Goal: Task Accomplishment & Management: Manage account settings

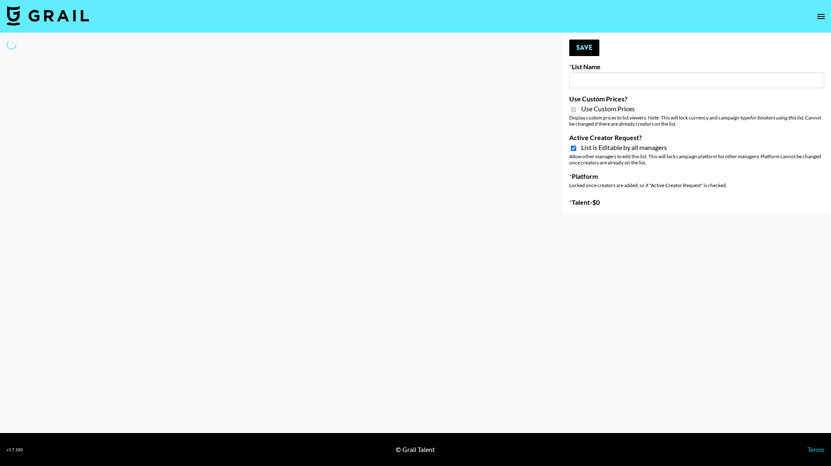
select select "Brand"
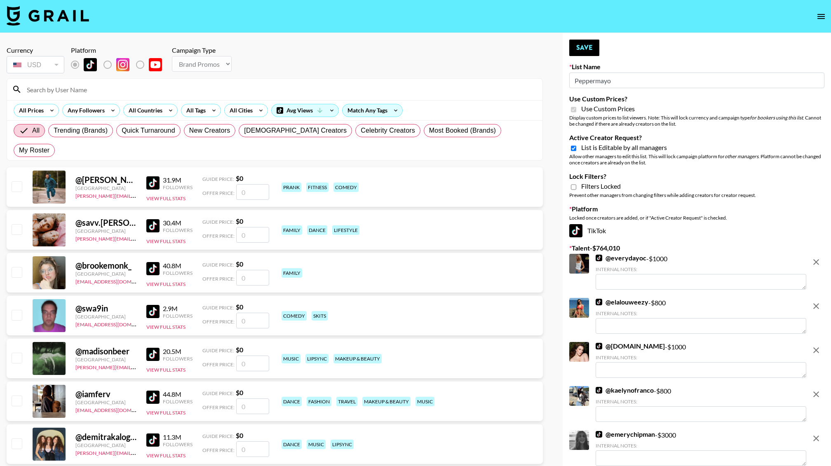
type input "Peppermayo"
checkbox input "true"
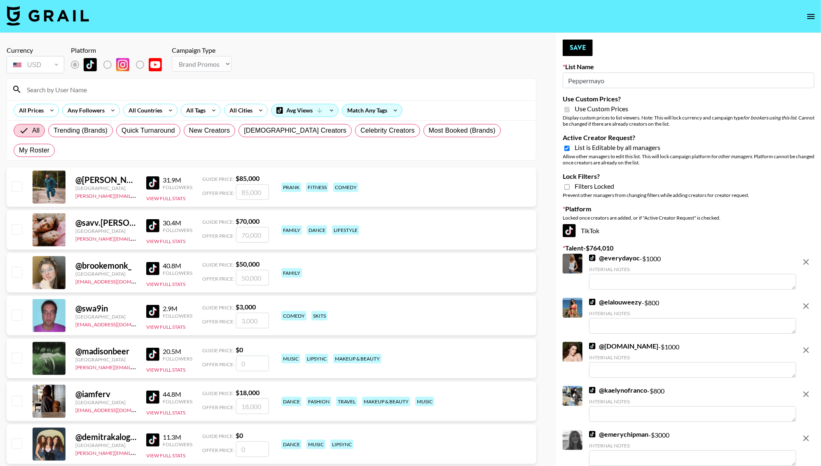
click at [101, 79] on div at bounding box center [271, 89] width 529 height 21
click at [94, 86] on input at bounding box center [276, 89] width 509 height 13
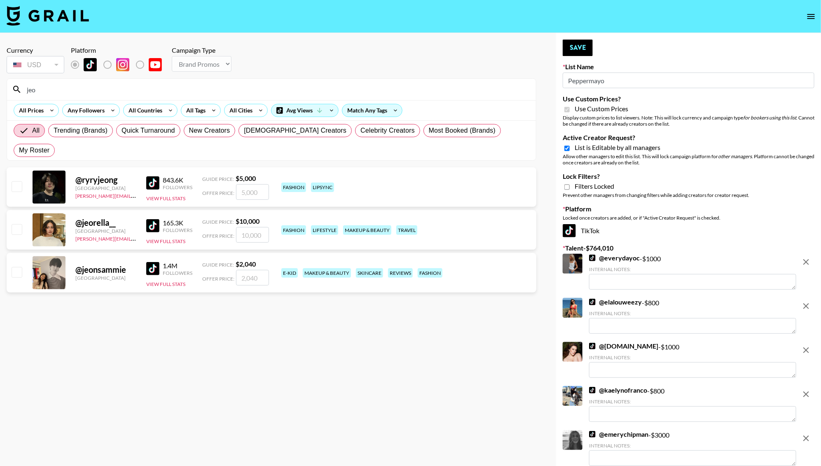
type input "jeo"
click at [267, 227] on input "number" at bounding box center [252, 235] width 33 height 16
type input "1000"
checkbox input "true"
type input "10000"
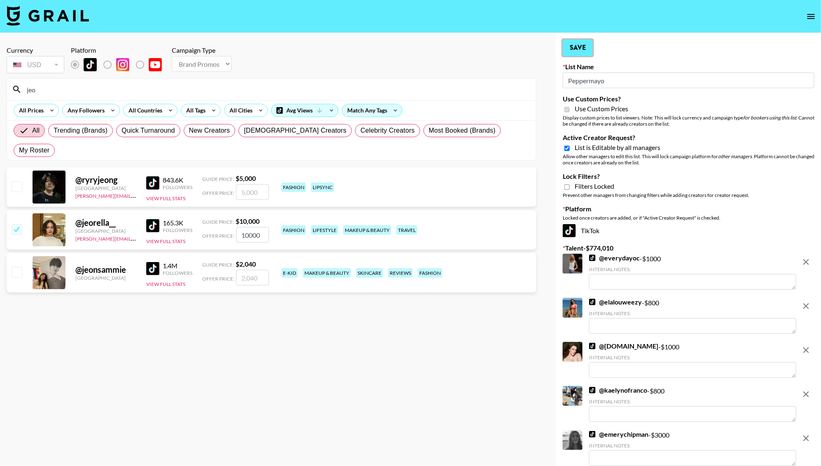
click at [576, 48] on button "Save" at bounding box center [578, 48] width 30 height 16
